Goal: Task Accomplishment & Management: Manage account settings

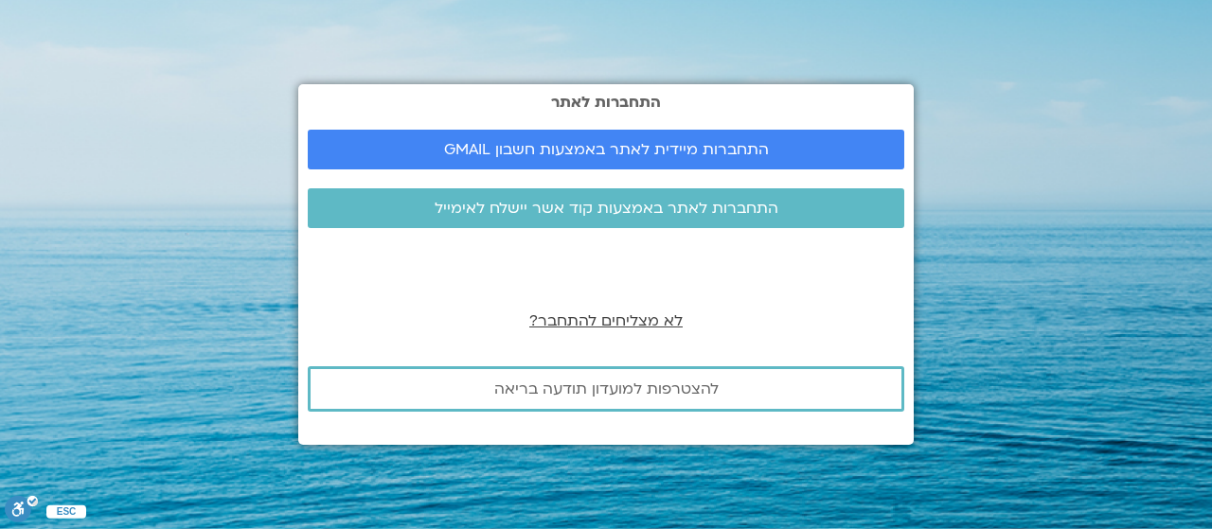
click at [663, 314] on span "לא מצליחים להתחבר?" at bounding box center [605, 321] width 153 height 21
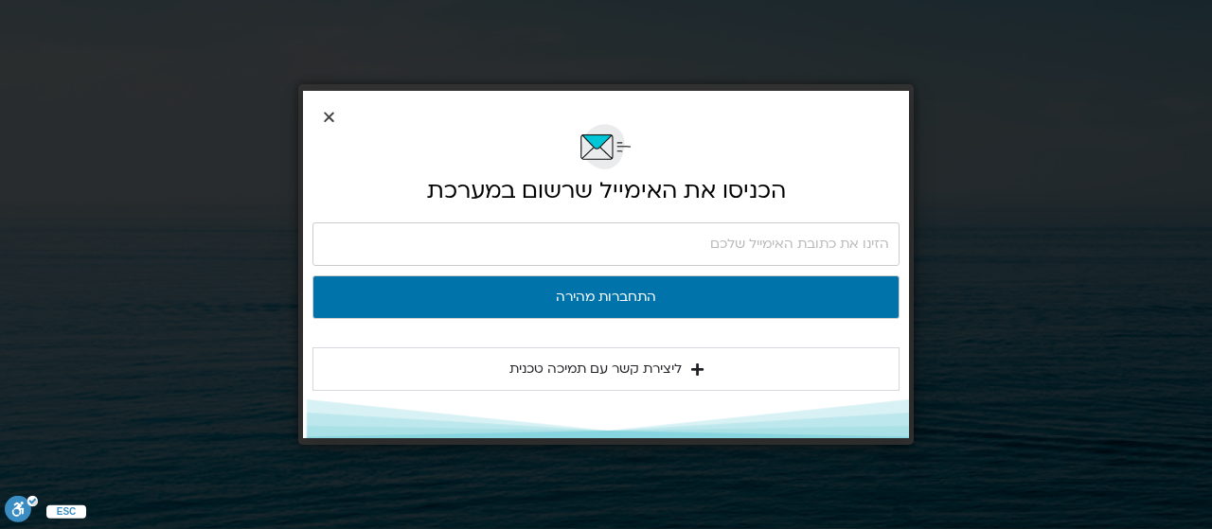
click at [333, 118] on icon "Close" at bounding box center [329, 117] width 14 height 14
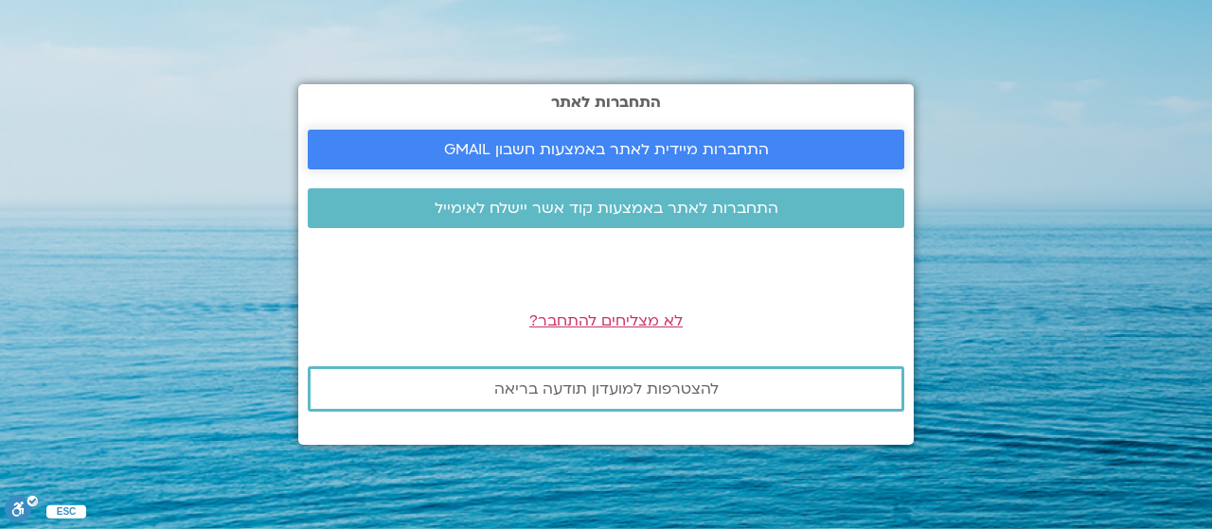
click at [626, 152] on span "התחברות מיידית לאתר באמצעות חשבון GMAIL" at bounding box center [606, 149] width 325 height 17
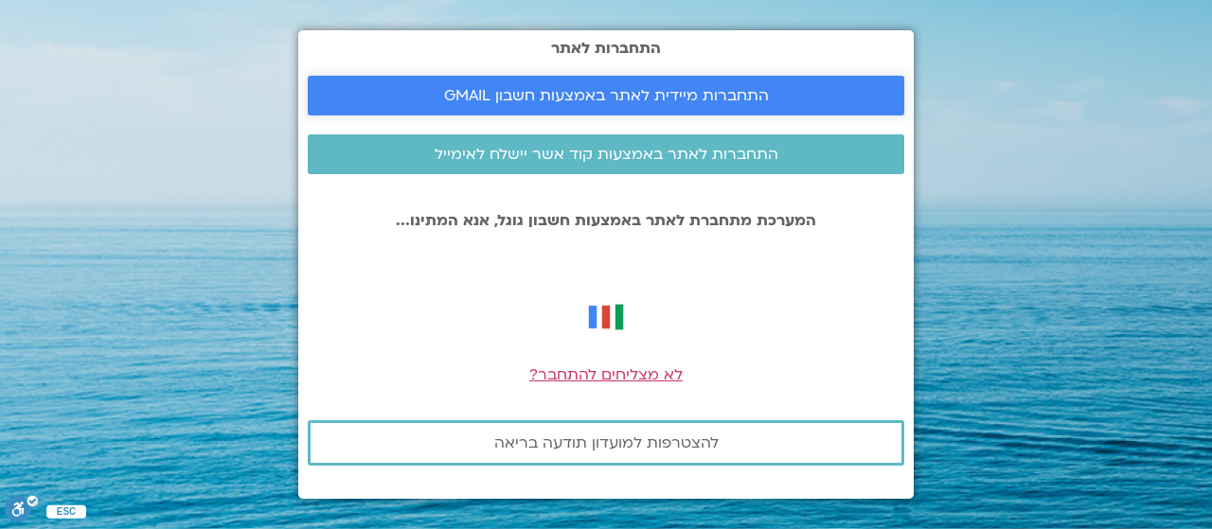
click at [693, 94] on span "התחברות מיידית לאתר באמצעות חשבון GMAIL" at bounding box center [606, 95] width 325 height 17
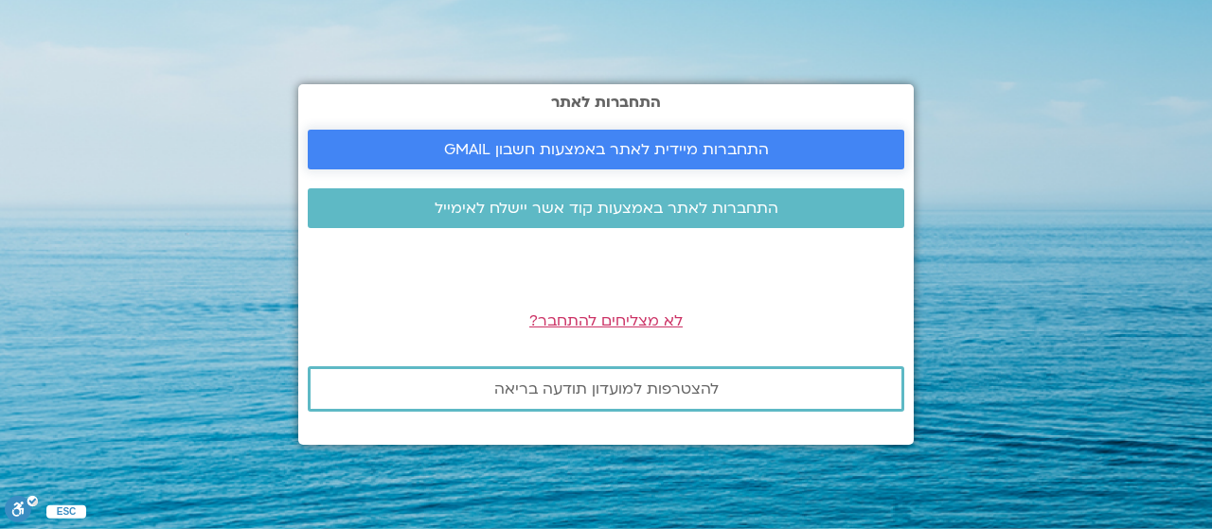
click at [697, 141] on span "התחברות מיידית לאתר באמצעות חשבון GMAIL" at bounding box center [606, 149] width 325 height 17
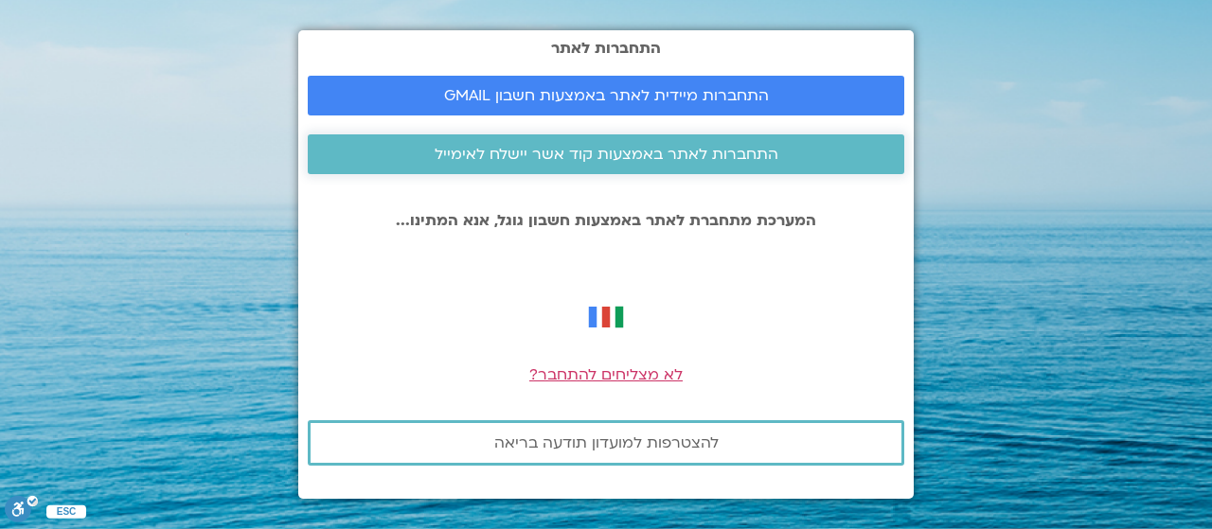
click at [655, 147] on span "התחברות לאתר באמצעות קוד אשר יישלח לאימייל" at bounding box center [607, 154] width 344 height 17
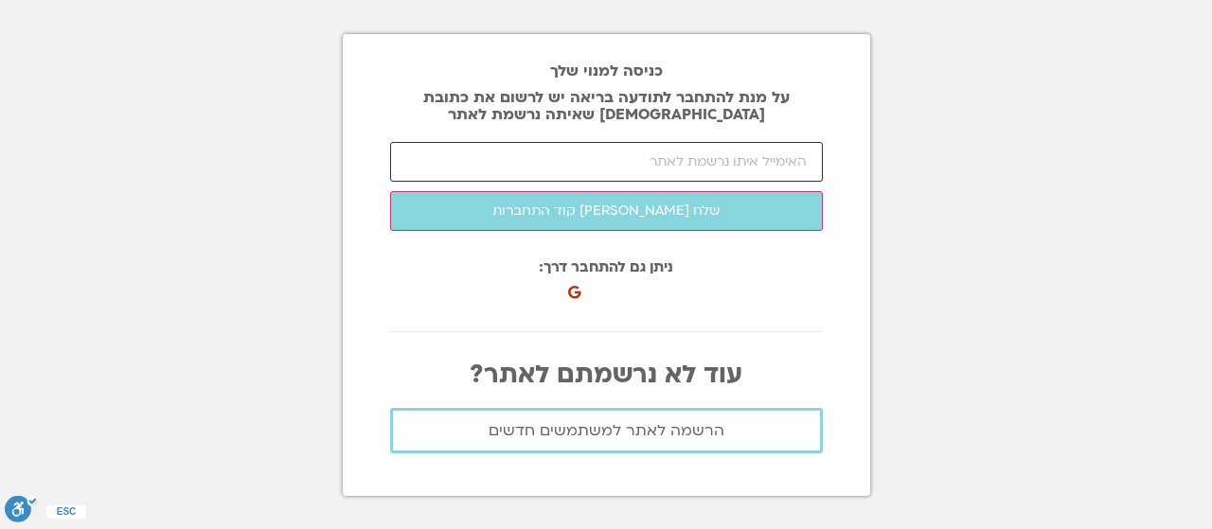
click at [651, 161] on input "email" at bounding box center [606, 162] width 433 height 40
type input "shlomitergon1@gmail.com"
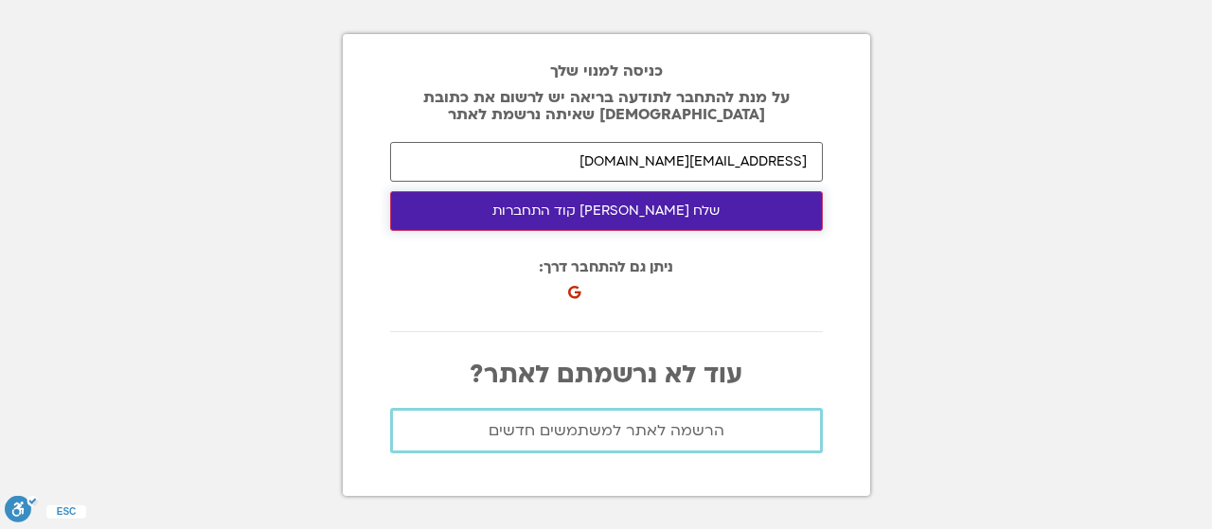
click at [669, 196] on button "שלח לי קוד התחברות" at bounding box center [606, 211] width 433 height 40
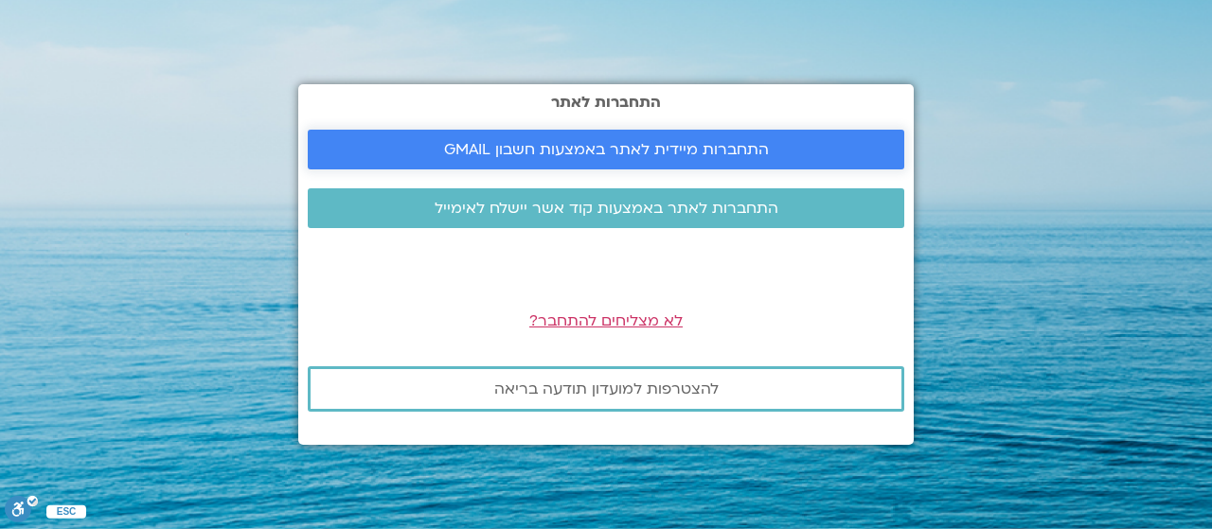
click at [665, 141] on span "התחברות מיידית לאתר באמצעות חשבון GMAIL" at bounding box center [606, 149] width 325 height 17
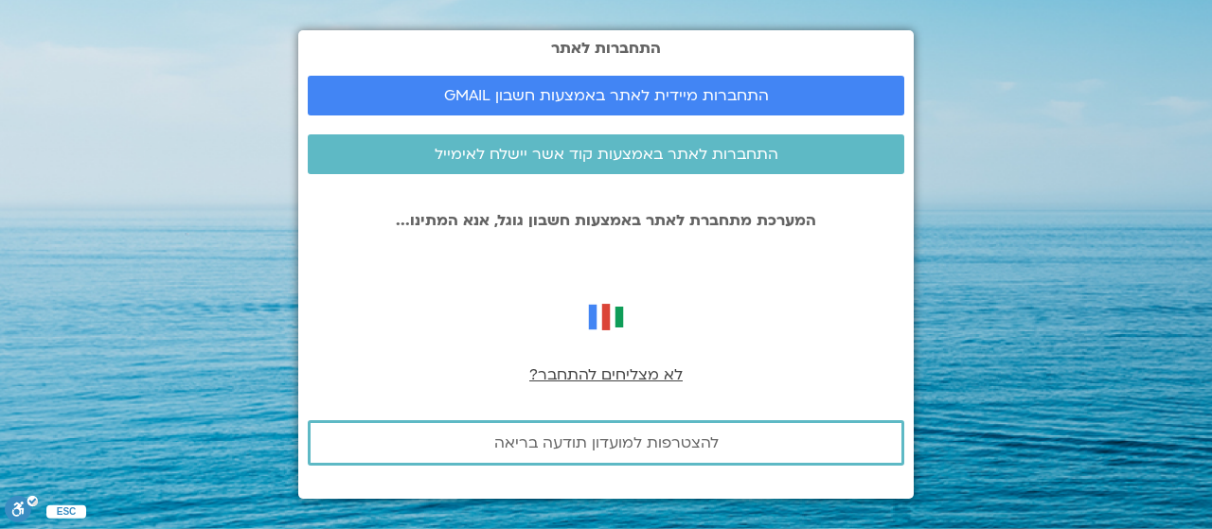
click at [623, 376] on span "לא מצליחים להתחבר?" at bounding box center [605, 375] width 153 height 21
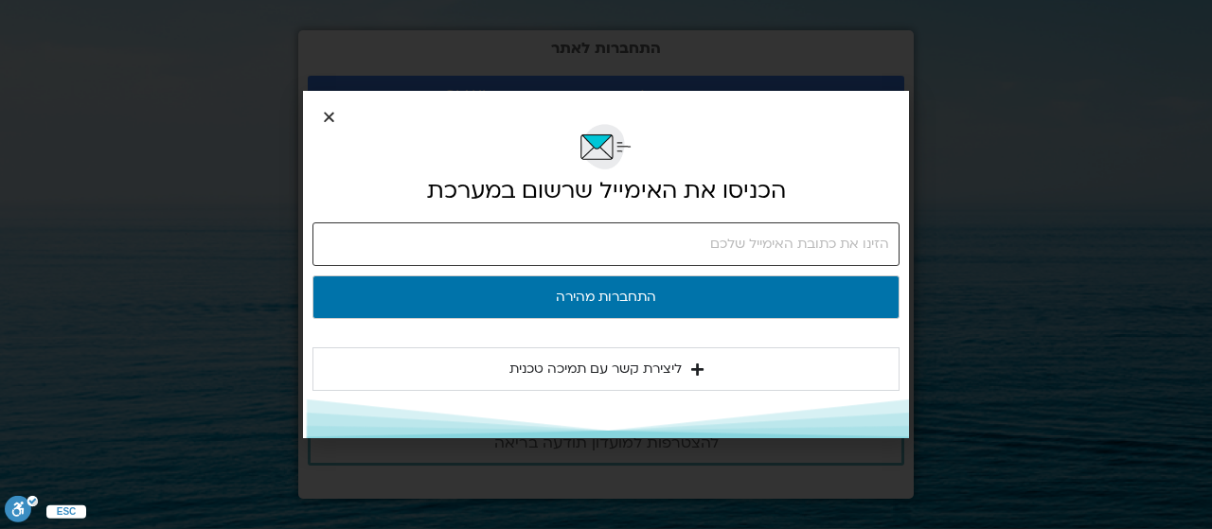
click at [597, 255] on input "email" at bounding box center [605, 245] width 587 height 44
type input "shlomitergon1@gmail.com"
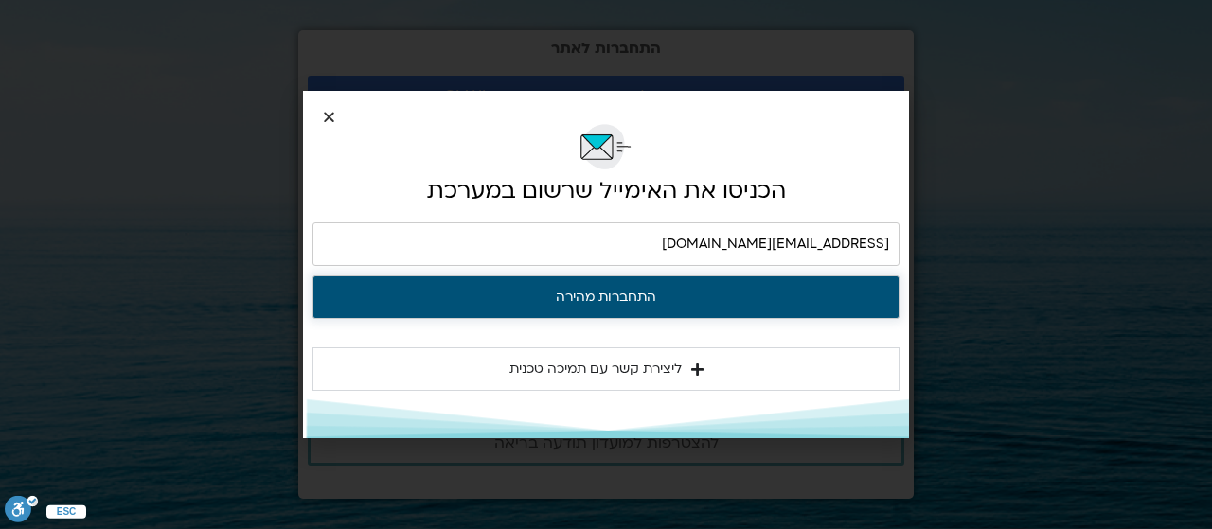
click at [608, 300] on button "התחברות מהירה" at bounding box center [605, 298] width 587 height 44
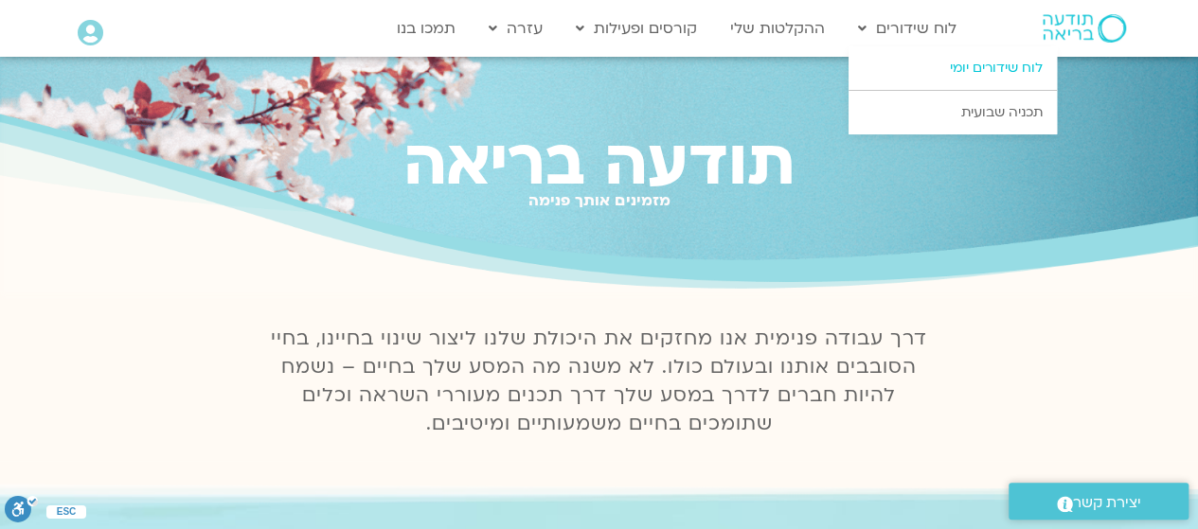
click at [983, 63] on link "לוח שידורים יומי" at bounding box center [952, 68] width 208 height 44
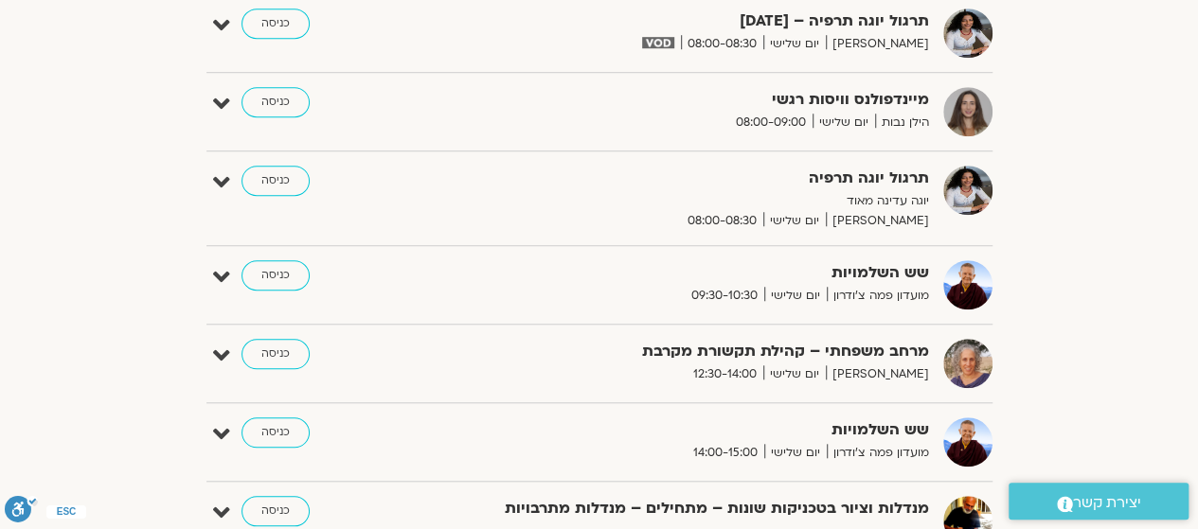
scroll to position [663, 0]
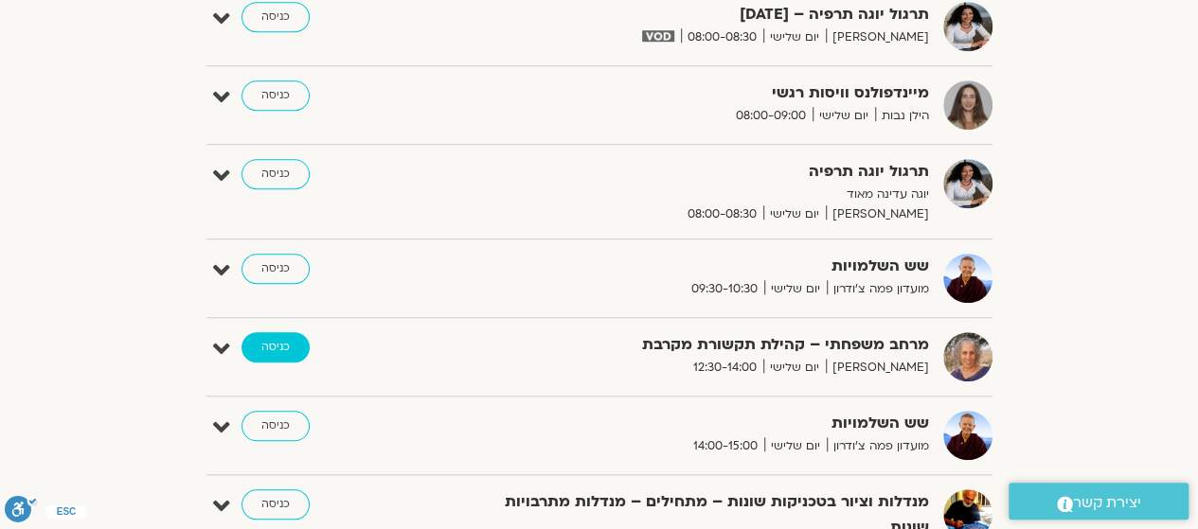
click at [280, 347] on link "כניסה" at bounding box center [275, 347] width 68 height 30
